Goal: Information Seeking & Learning: Learn about a topic

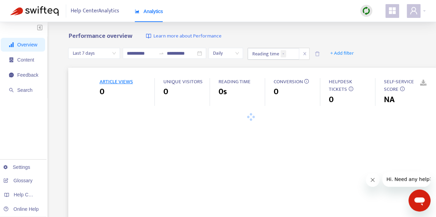
type input "**********"
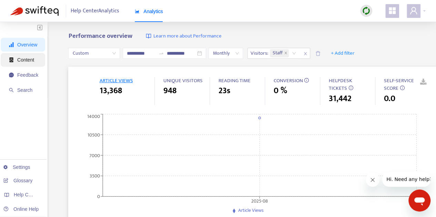
click at [23, 58] on span "Content" at bounding box center [25, 60] width 17 height 6
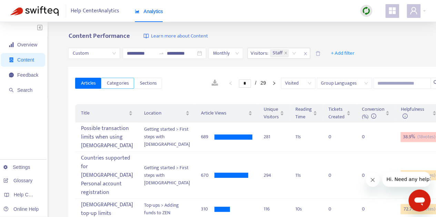
click at [119, 82] on span "Categories" at bounding box center [117, 84] width 22 height 8
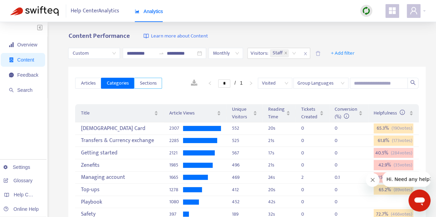
click at [144, 82] on span "Sections" at bounding box center [148, 84] width 17 height 8
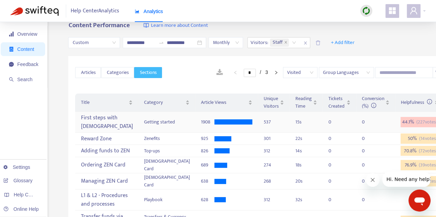
scroll to position [10, 0]
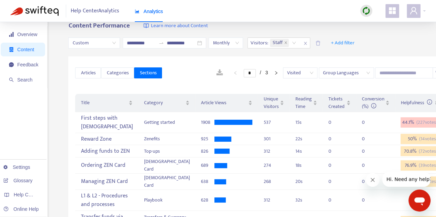
click at [209, 73] on link at bounding box center [219, 73] width 20 height 10
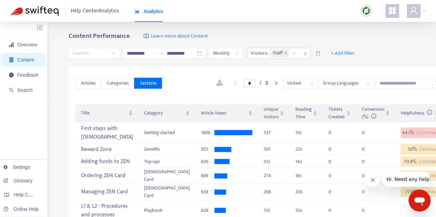
click at [102, 52] on span "Custom" at bounding box center [93, 53] width 43 height 10
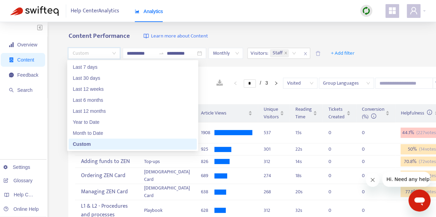
click at [110, 51] on span "Custom" at bounding box center [93, 53] width 43 height 10
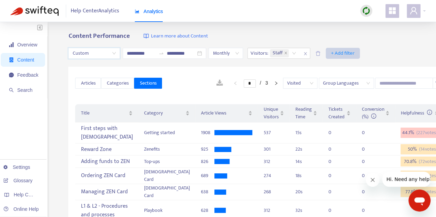
click at [349, 54] on span "+ Add filter" at bounding box center [343, 53] width 24 height 8
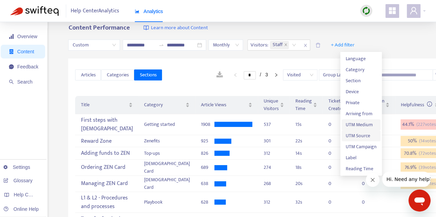
scroll to position [8, 0]
click at [356, 57] on span "Language" at bounding box center [361, 59] width 31 height 8
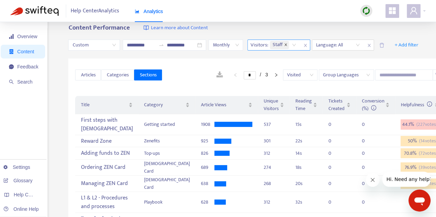
click at [284, 46] on icon "close" at bounding box center [285, 44] width 2 height 2
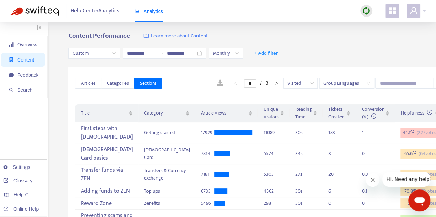
click at [334, 81] on span "Group Languages" at bounding box center [346, 83] width 47 height 10
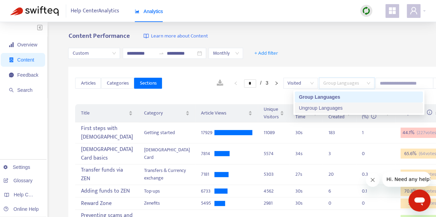
click at [321, 110] on div "Ungroup Languages" at bounding box center [359, 108] width 120 height 8
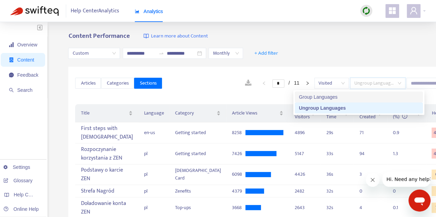
click at [325, 94] on div "Group Languages" at bounding box center [359, 97] width 120 height 8
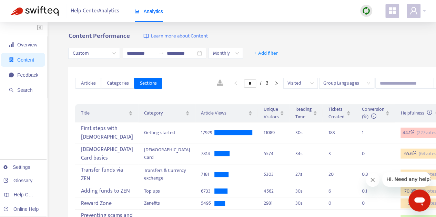
click at [327, 57] on div "**********" at bounding box center [259, 53] width 383 height 27
